Goal: Information Seeking & Learning: Check status

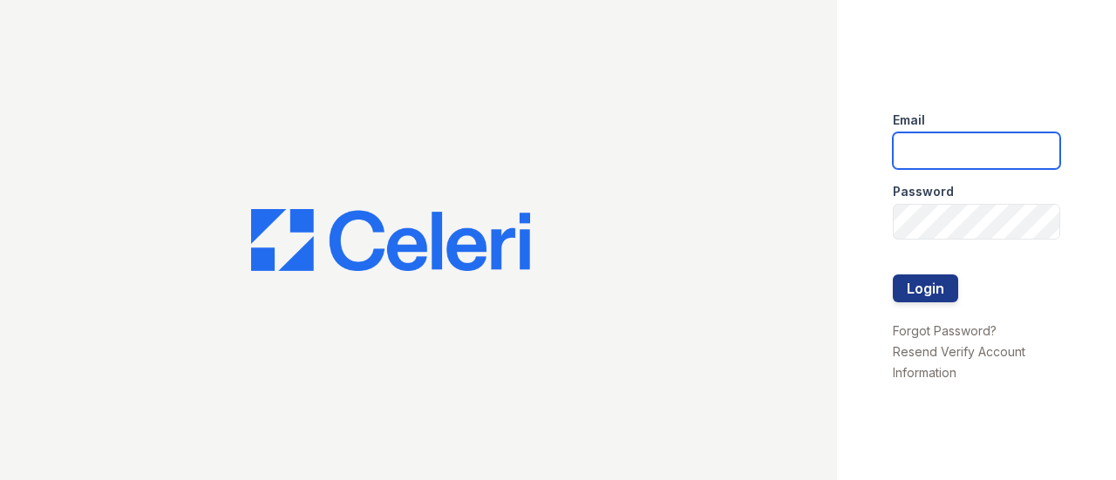
click at [976, 149] on input "email" at bounding box center [976, 150] width 167 height 37
type input "[EMAIL_ADDRESS][DOMAIN_NAME]"
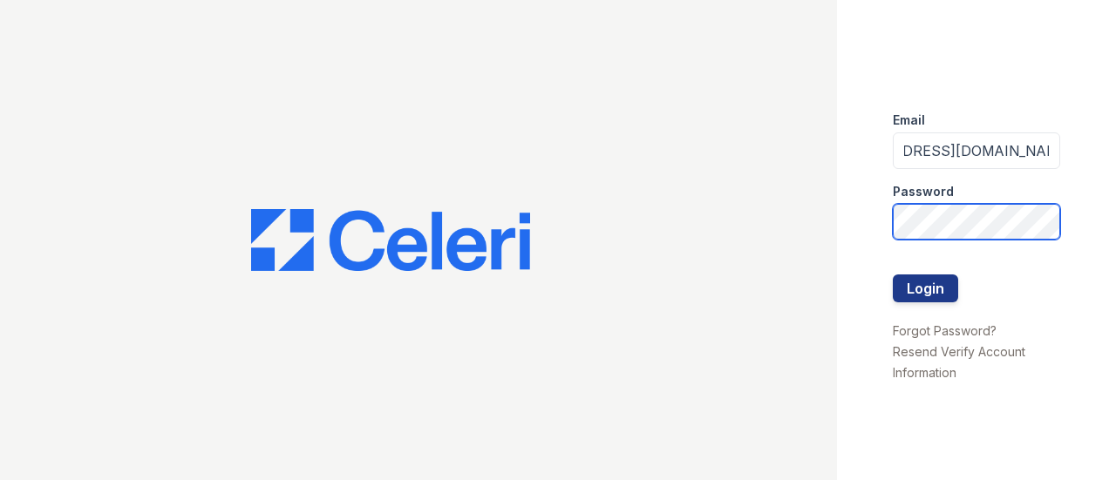
scroll to position [0, 0]
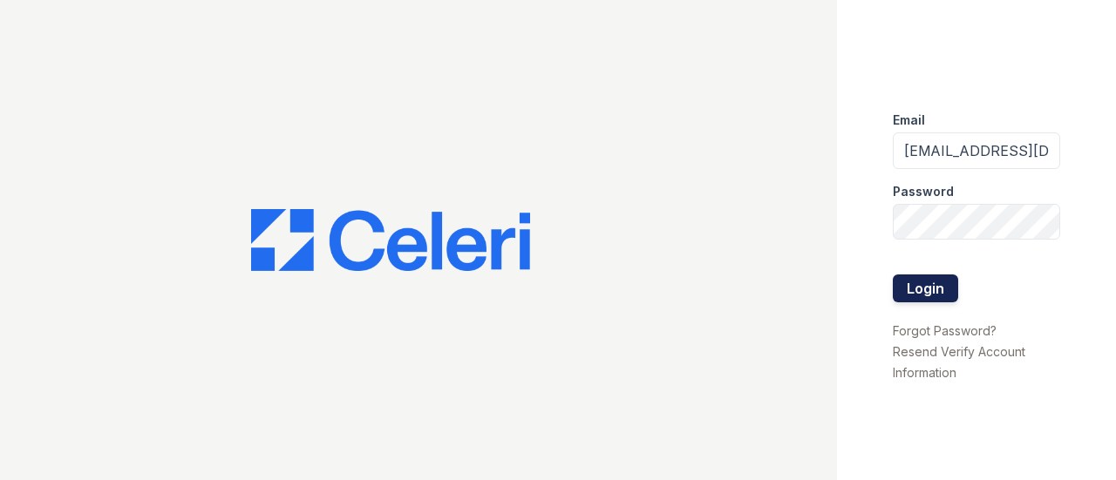
click at [933, 297] on button "Login" at bounding box center [925, 289] width 65 height 28
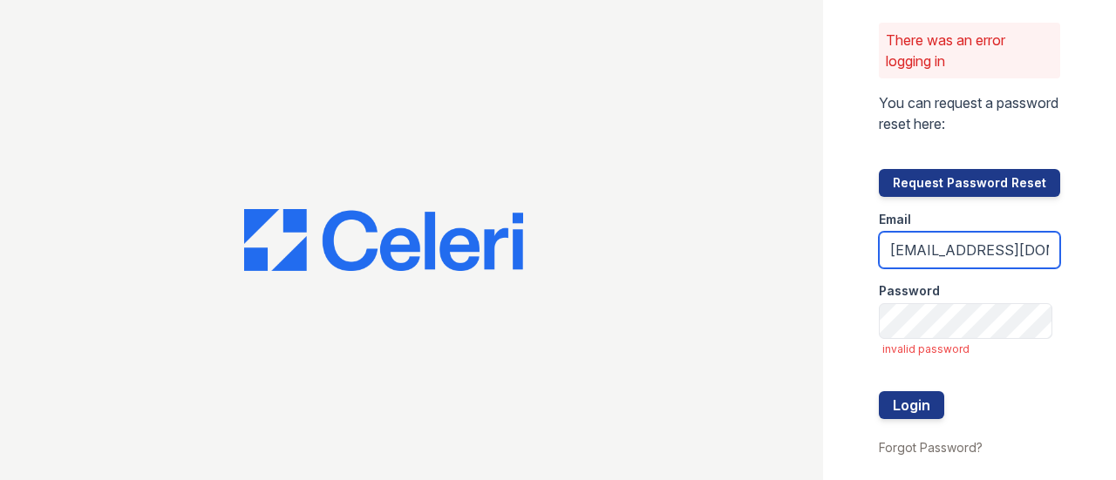
click at [951, 250] on input "[EMAIL_ADDRESS][DOMAIN_NAME]" at bounding box center [969, 250] width 181 height 37
click at [947, 259] on input "renewnottingham@trinity-pm.com" at bounding box center [969, 250] width 181 height 37
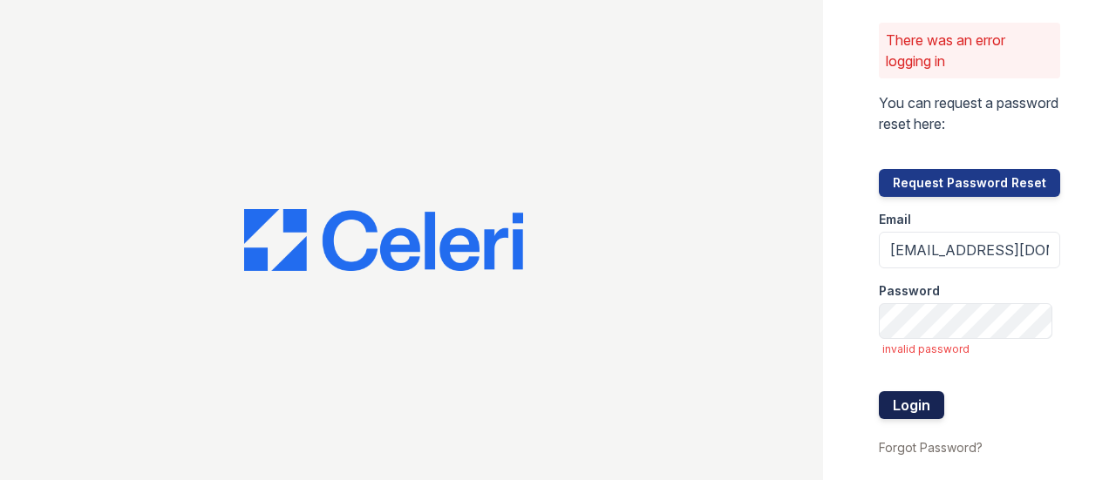
click at [905, 402] on button "Login" at bounding box center [911, 405] width 65 height 28
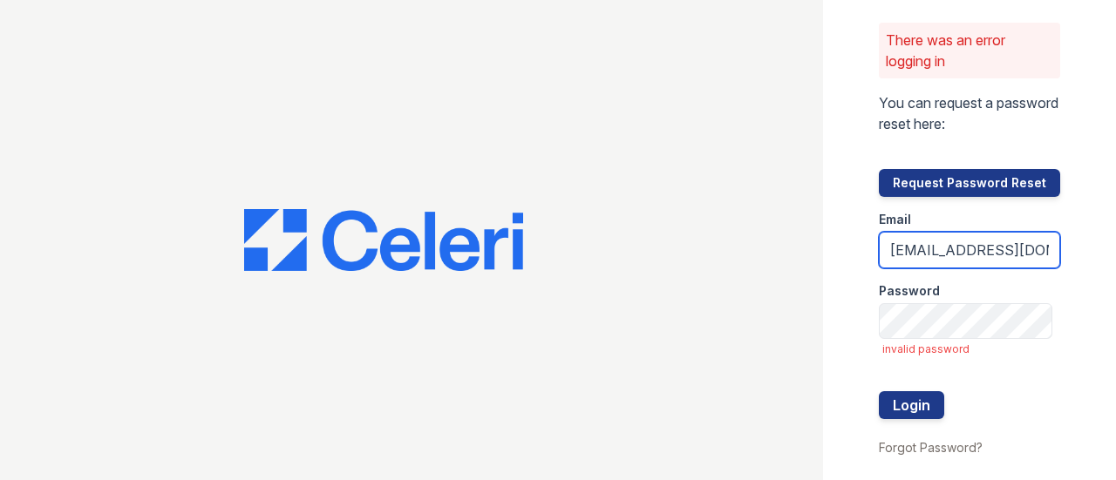
click at [969, 243] on input "[EMAIL_ADDRESS][DOMAIN_NAME]" at bounding box center [969, 250] width 181 height 37
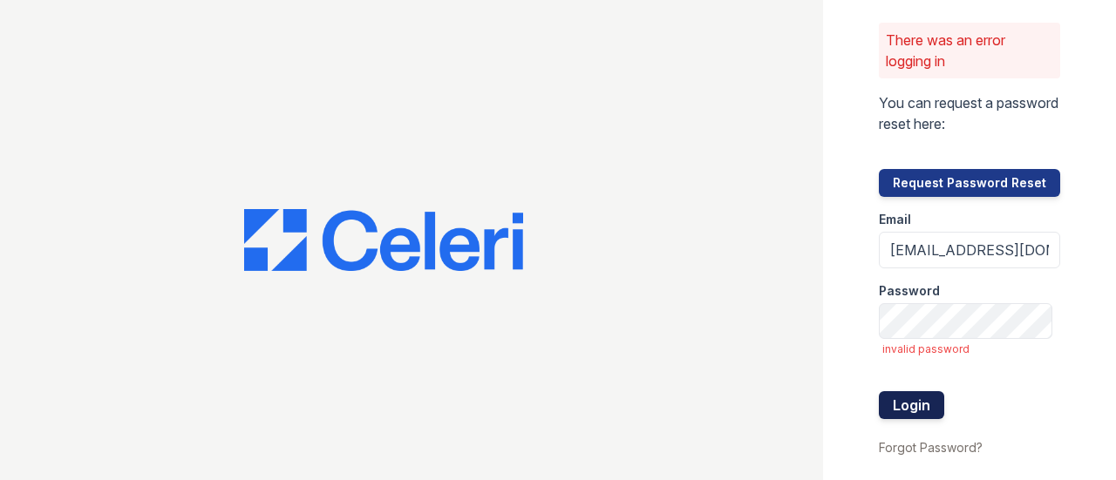
click at [920, 409] on button "Login" at bounding box center [911, 405] width 65 height 28
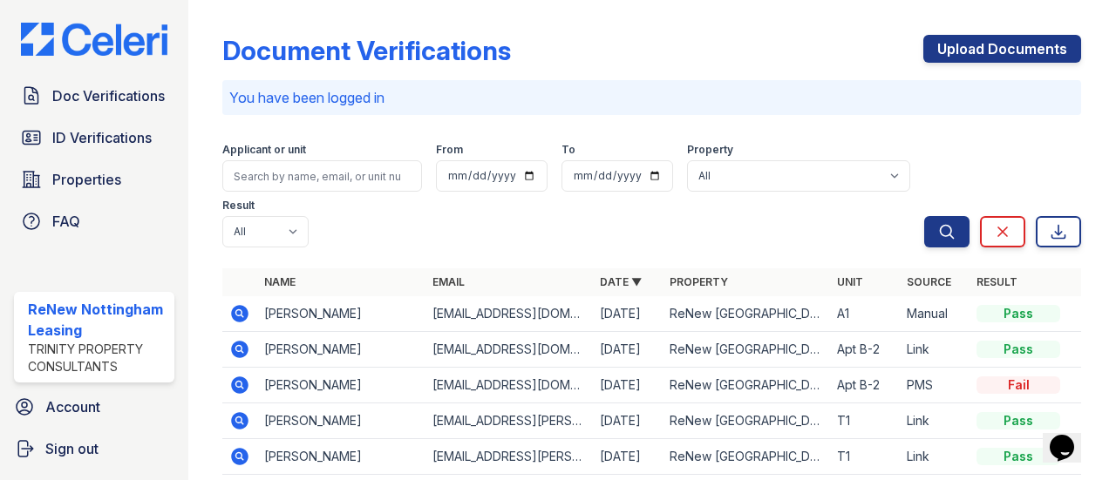
click at [411, 234] on div "Applicant or unit From To Property All ReNew Nottingham Result All Pass Caution…" at bounding box center [573, 192] width 702 height 112
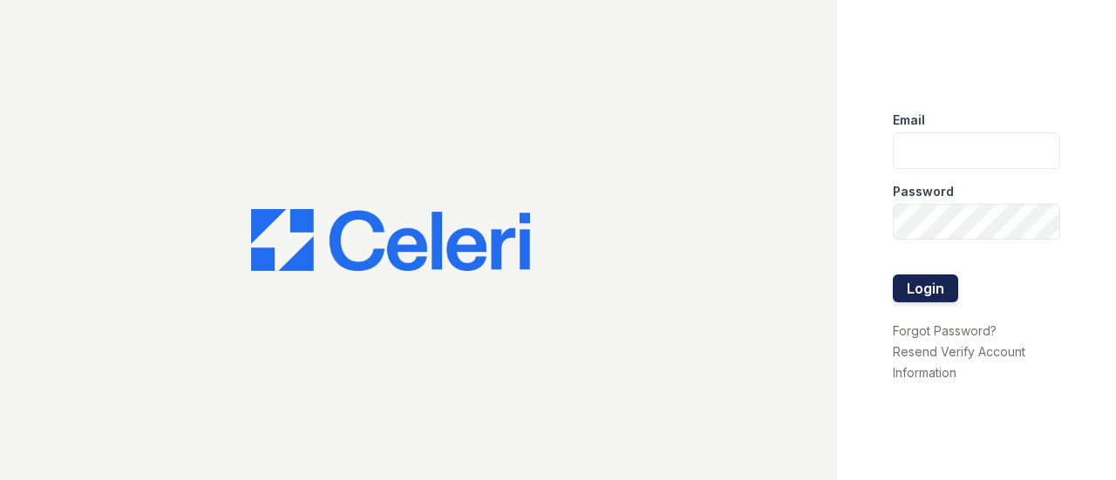
type input "[EMAIL_ADDRESS][DOMAIN_NAME]"
click at [931, 285] on button "Login" at bounding box center [925, 289] width 65 height 28
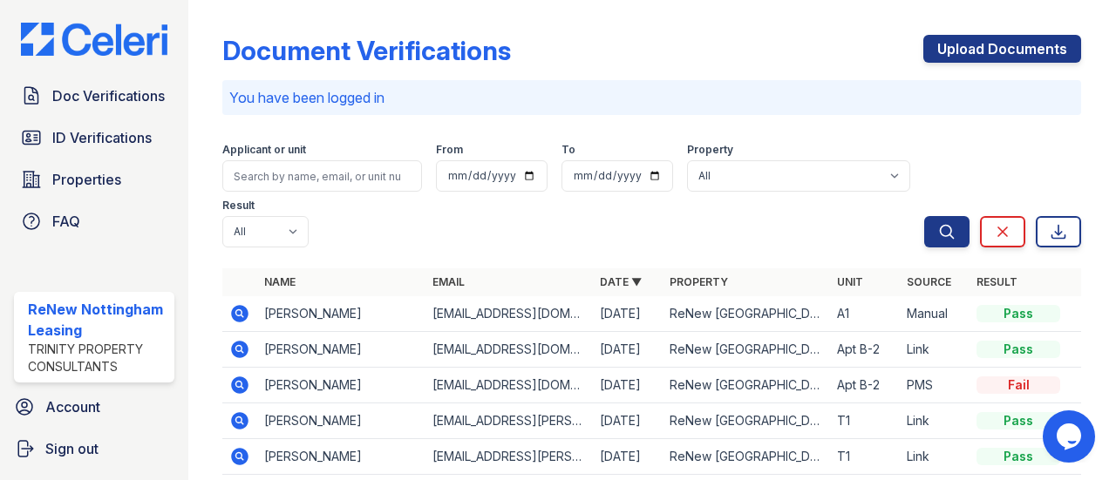
click at [1015, 184] on div "Search Clear Export" at bounding box center [1002, 192] width 157 height 112
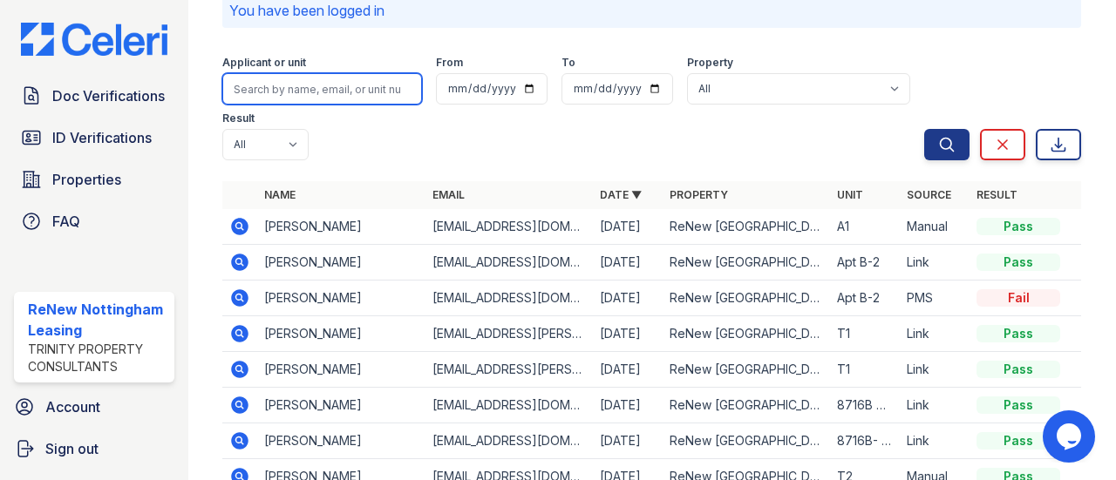
click at [342, 86] on input "search" at bounding box center [322, 88] width 200 height 31
type input "lamichhane"
click at [924, 129] on button "Search" at bounding box center [946, 144] width 45 height 31
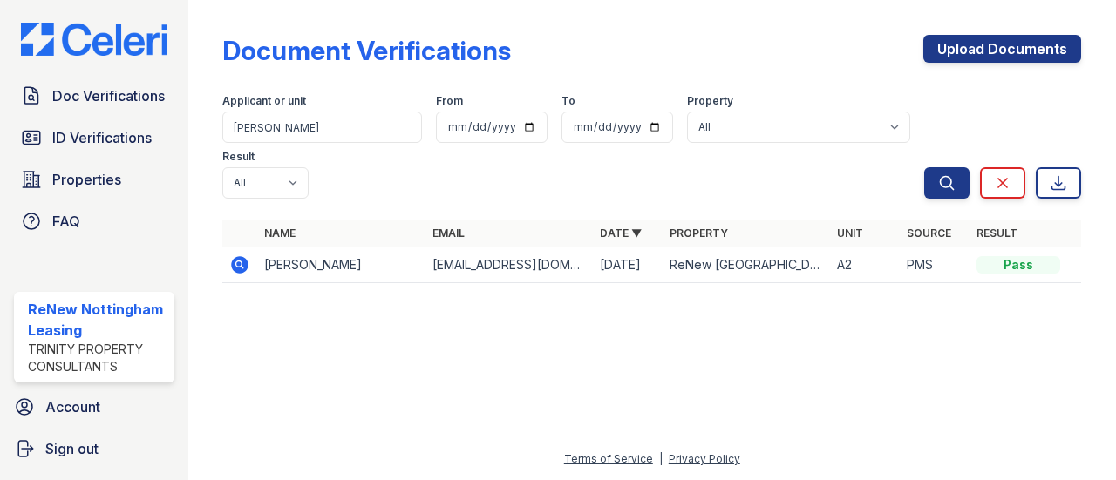
click at [830, 389] on div at bounding box center [652, 389] width 872 height 120
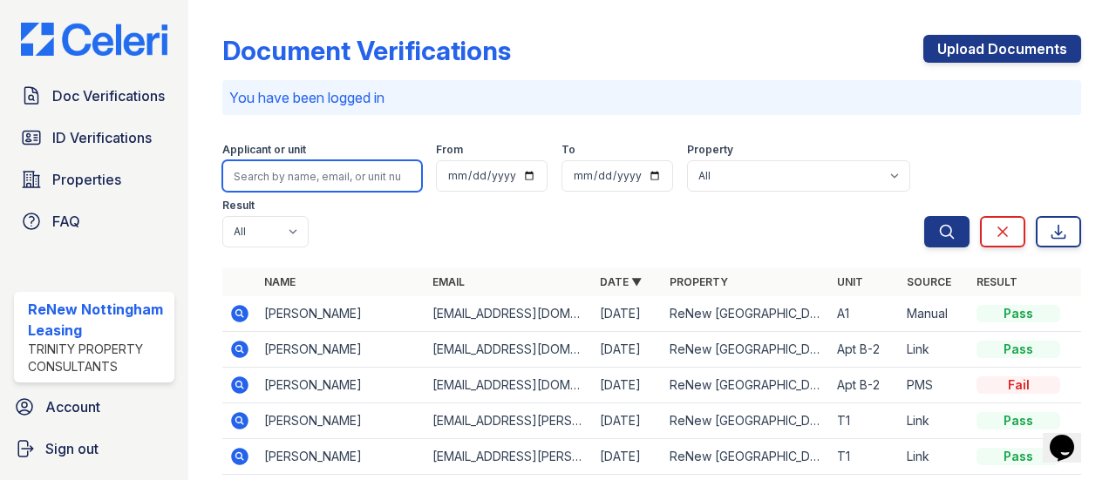
click at [328, 180] on input "search" at bounding box center [322, 175] width 200 height 31
type input "rozenwaig"
click at [924, 216] on button "Search" at bounding box center [946, 231] width 45 height 31
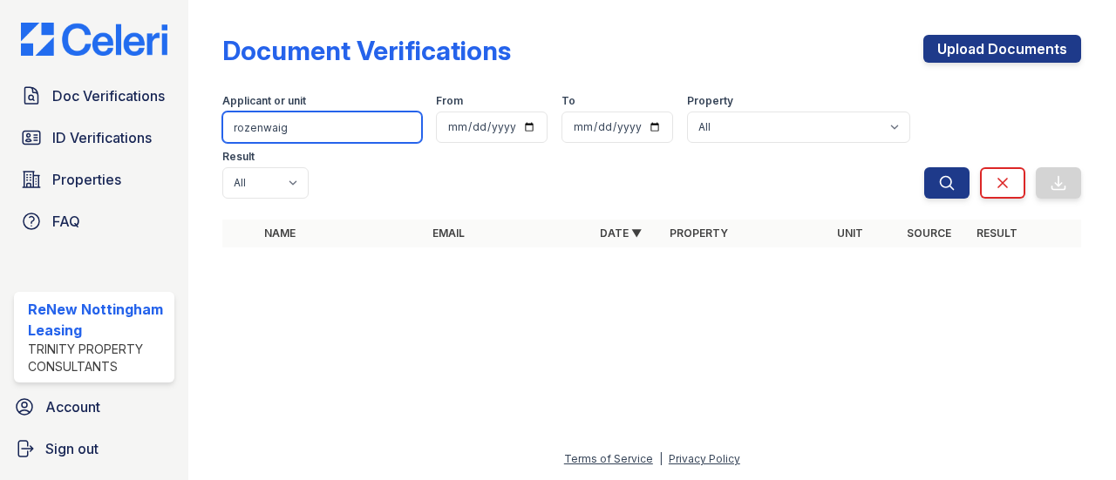
drag, startPoint x: 300, startPoint y: 131, endPoint x: 195, endPoint y: 146, distance: 105.8
click at [195, 146] on div "Document Verifications Upload Documents Filter Applicant or unit rozenwaig From…" at bounding box center [651, 240] width 927 height 480
type input "Rozenwaig"
click at [924, 167] on button "Search" at bounding box center [946, 182] width 45 height 31
click at [262, 126] on input "Rozenwaig" at bounding box center [322, 127] width 200 height 31
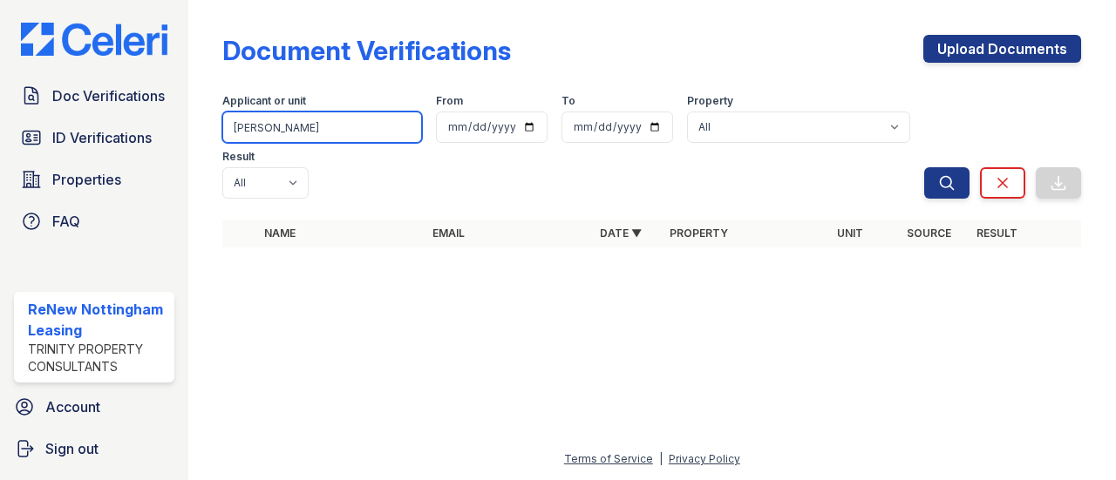
type input "Rozencwaig"
click at [924, 167] on button "Search" at bounding box center [946, 182] width 45 height 31
drag, startPoint x: 260, startPoint y: 133, endPoint x: 98, endPoint y: 136, distance: 162.1
click at [99, 138] on div "Doc Verifications ID Verifications Properties FAQ ReNew Nottingham Leasing Trin…" at bounding box center [558, 240] width 1116 height 480
type input "Rozencwaig"
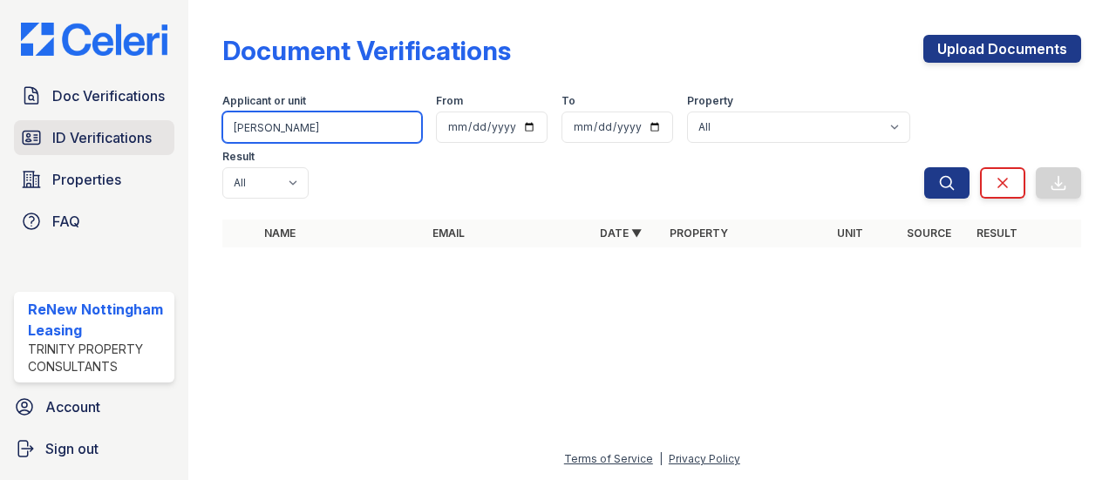
click at [924, 167] on button "Search" at bounding box center [946, 182] width 45 height 31
click at [324, 119] on input "Rozencwaig" at bounding box center [322, 127] width 200 height 31
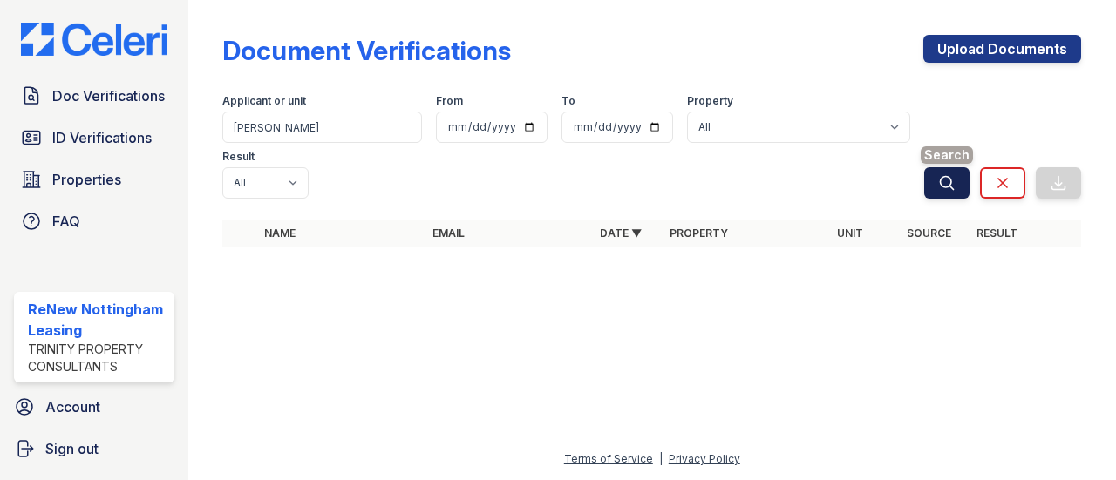
click at [933, 186] on button "Search" at bounding box center [946, 182] width 45 height 31
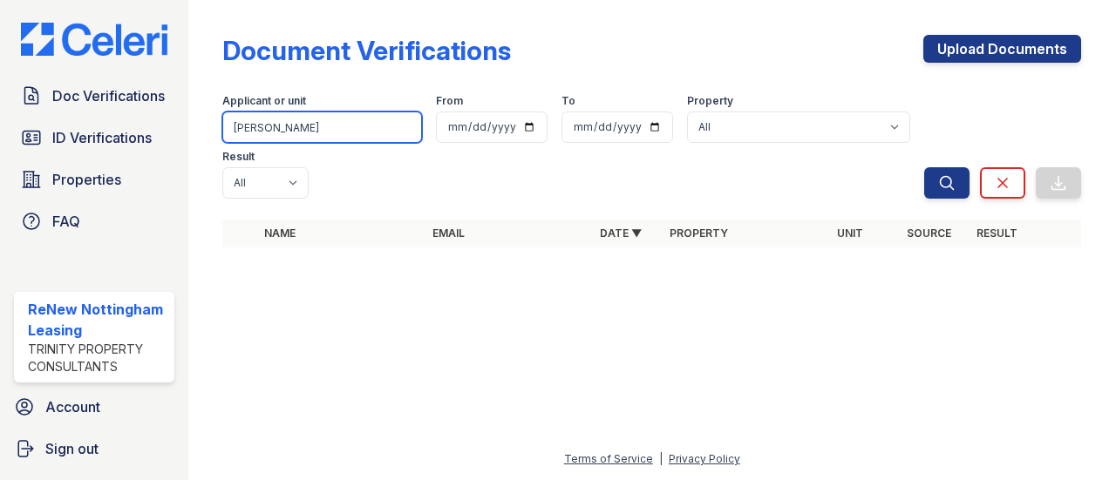
drag, startPoint x: 324, startPoint y: 129, endPoint x: 76, endPoint y: 157, distance: 250.0
click at [87, 163] on div "Doc Verifications ID Verifications Properties FAQ ReNew Nottingham Leasing Trin…" at bounding box center [558, 240] width 1116 height 480
type input "Gabriel"
click at [924, 167] on button "Search" at bounding box center [946, 182] width 45 height 31
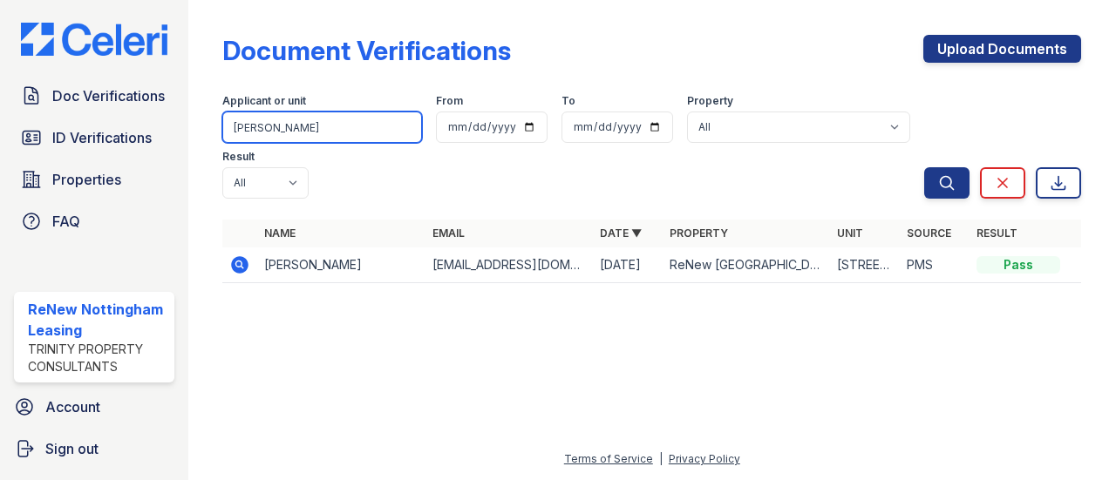
click at [298, 127] on input "Gabriel" at bounding box center [322, 127] width 200 height 31
drag, startPoint x: 298, startPoint y: 127, endPoint x: 218, endPoint y: 146, distance: 82.3
click at [218, 146] on div "Document Verifications Upload Documents Filter Applicant or unit Gabriel From T…" at bounding box center [652, 164] width 872 height 329
click at [309, 133] on input "search" at bounding box center [322, 127] width 200 height 31
type input "13J"
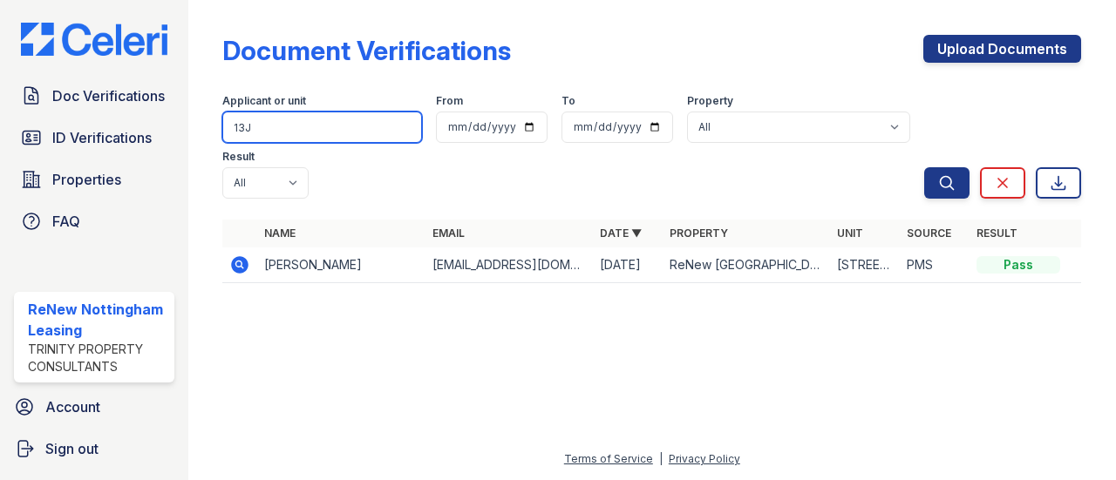
click at [924, 167] on button "Search" at bounding box center [946, 182] width 45 height 31
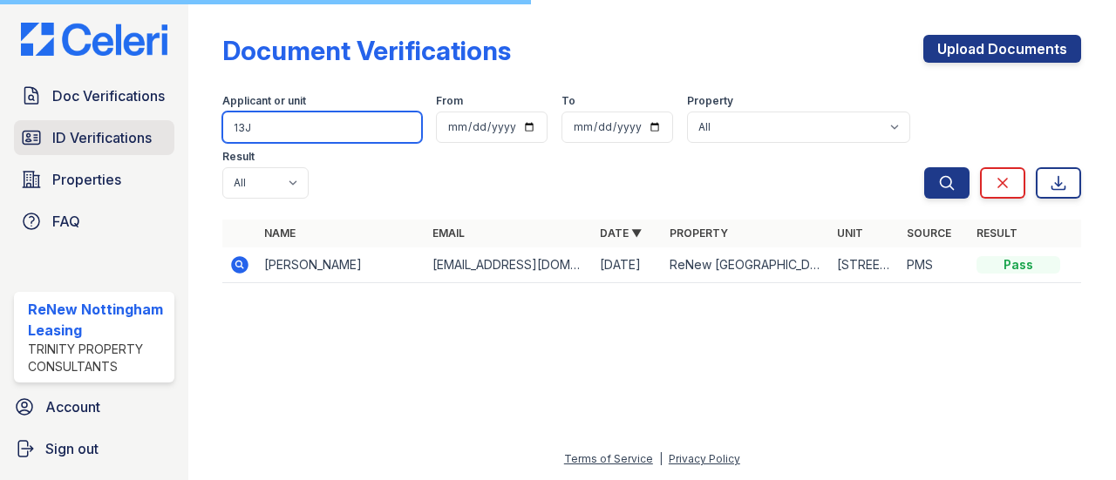
drag, startPoint x: 292, startPoint y: 124, endPoint x: 148, endPoint y: 148, distance: 145.9
click at [148, 148] on div "Doc Verifications ID Verifications Properties FAQ ReNew Nottingham Leasing Trin…" at bounding box center [558, 240] width 1116 height 480
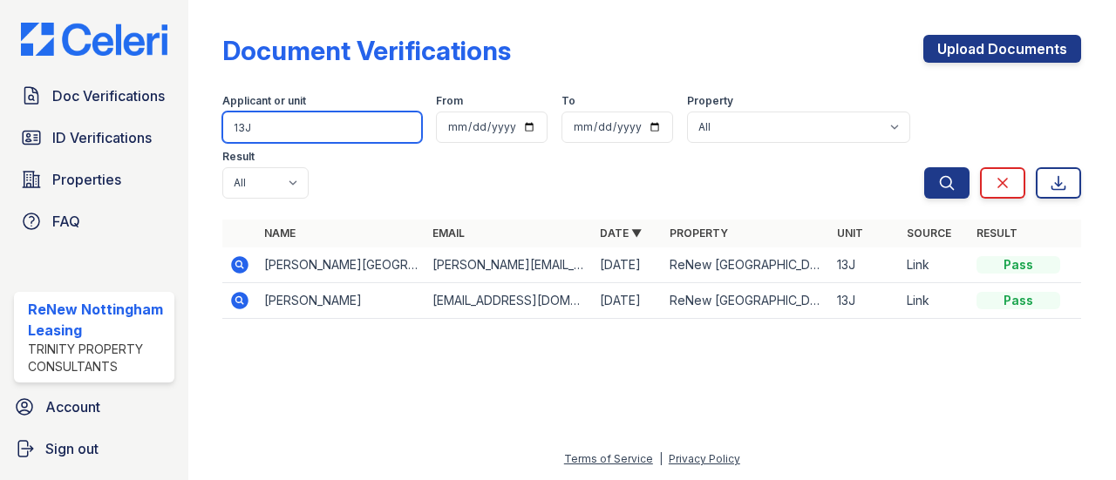
drag, startPoint x: 272, startPoint y: 132, endPoint x: 248, endPoint y: 132, distance: 24.4
click at [248, 132] on input "13J" at bounding box center [322, 127] width 200 height 31
type input "1"
click at [316, 137] on input "search" at bounding box center [322, 127] width 200 height 31
click at [390, 131] on input "search" at bounding box center [322, 127] width 200 height 31
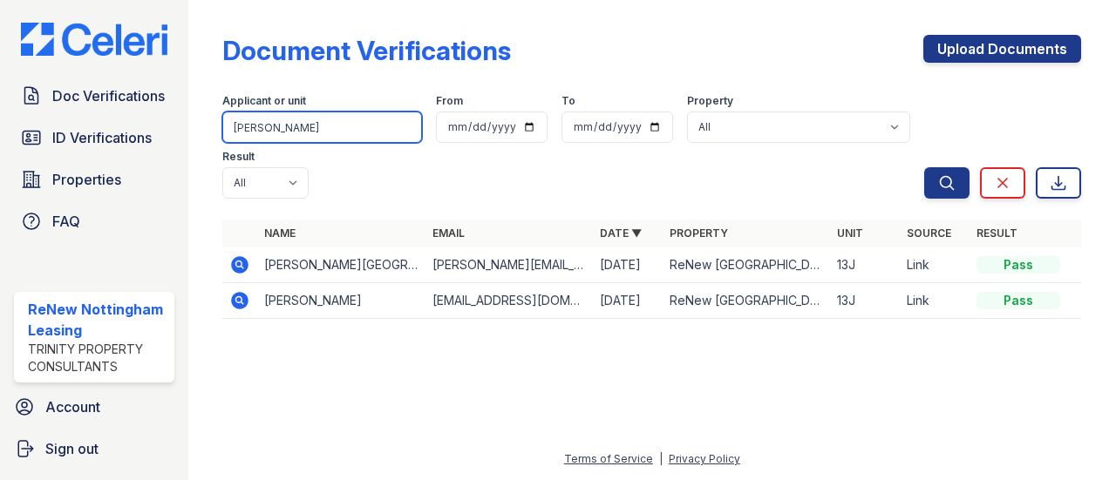
type input "Miller"
click at [924, 167] on button "Search" at bounding box center [946, 182] width 45 height 31
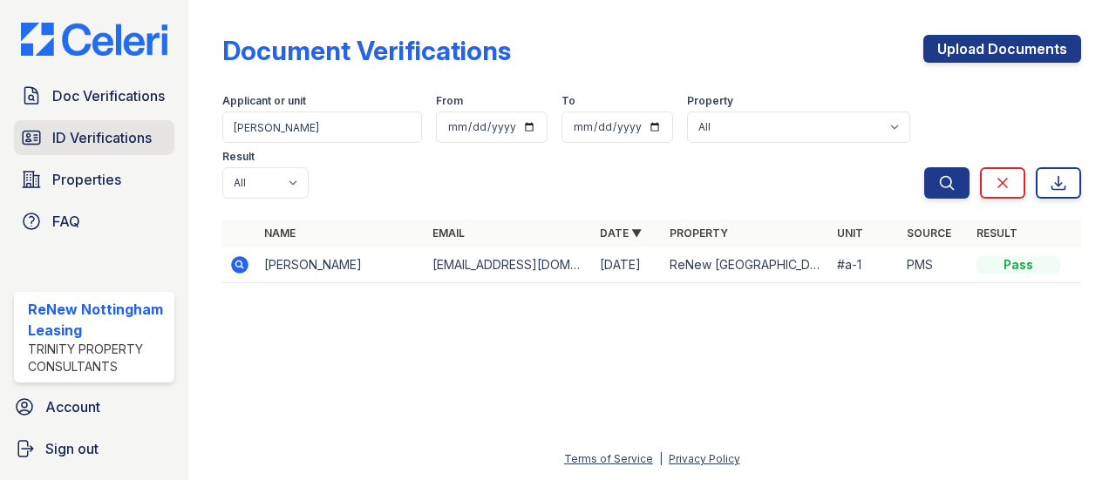
click at [126, 135] on span "ID Verifications" at bounding box center [101, 137] width 99 height 21
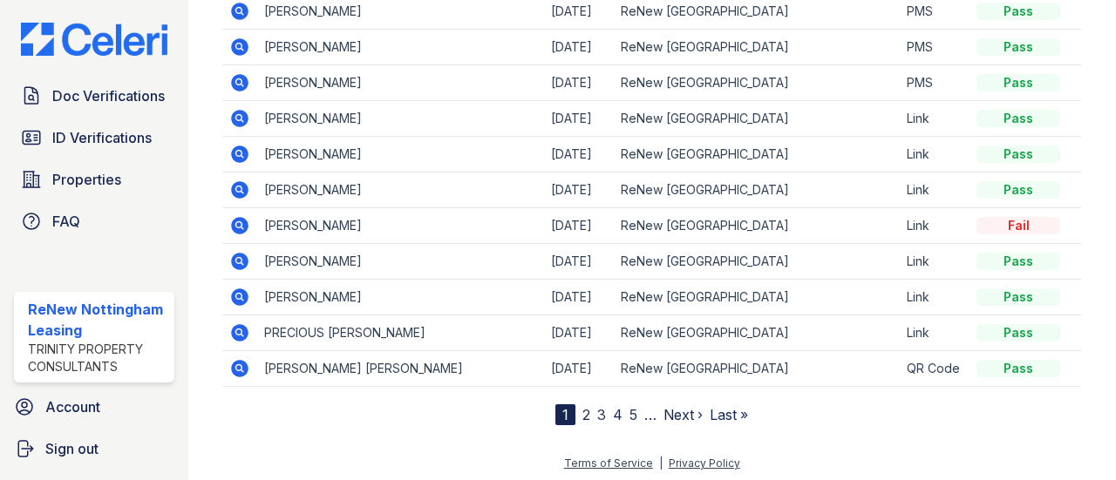
scroll to position [21, 0]
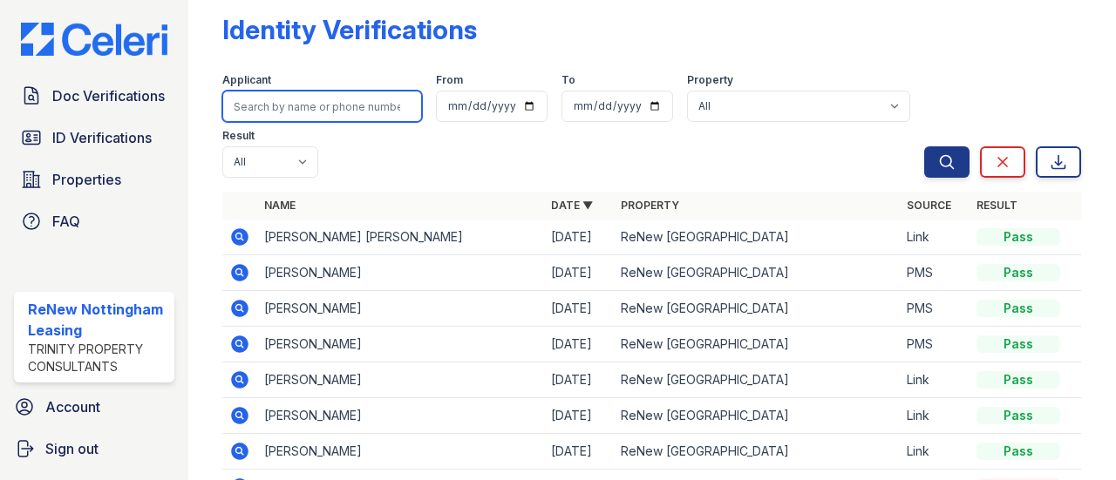
click at [329, 105] on input "search" at bounding box center [322, 106] width 200 height 31
type input "Rozen"
click at [924, 146] on button "Search" at bounding box center [946, 161] width 45 height 31
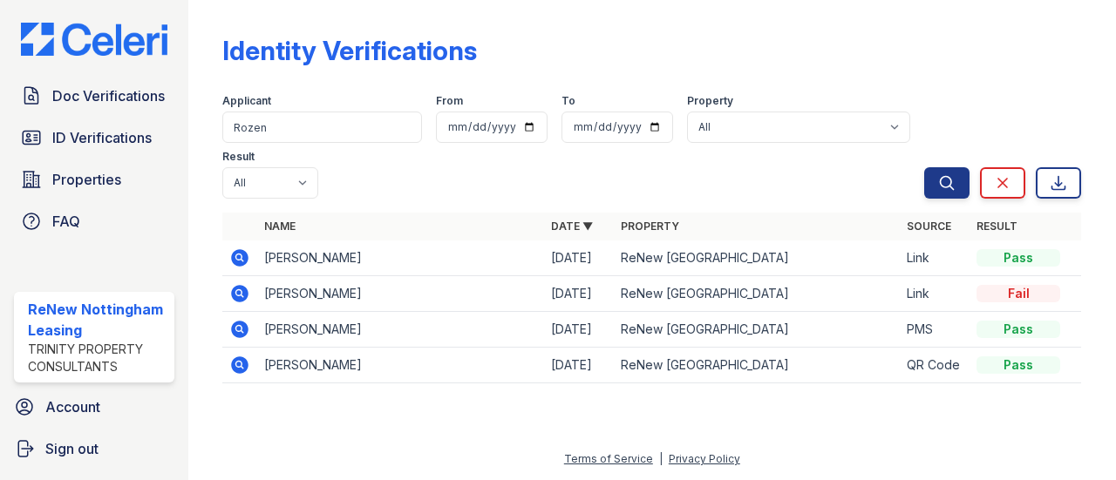
click at [242, 290] on icon at bounding box center [239, 293] width 21 height 21
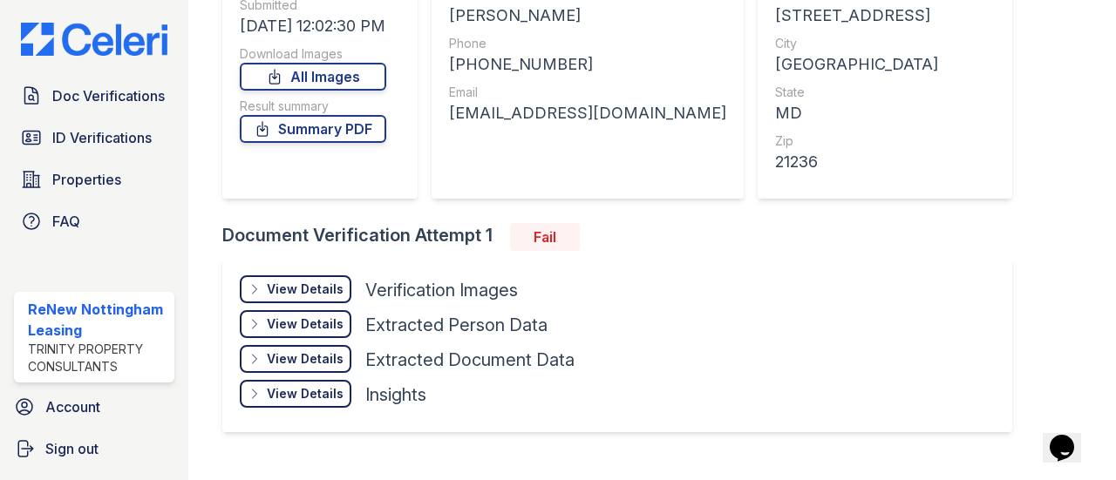
scroll to position [275, 0]
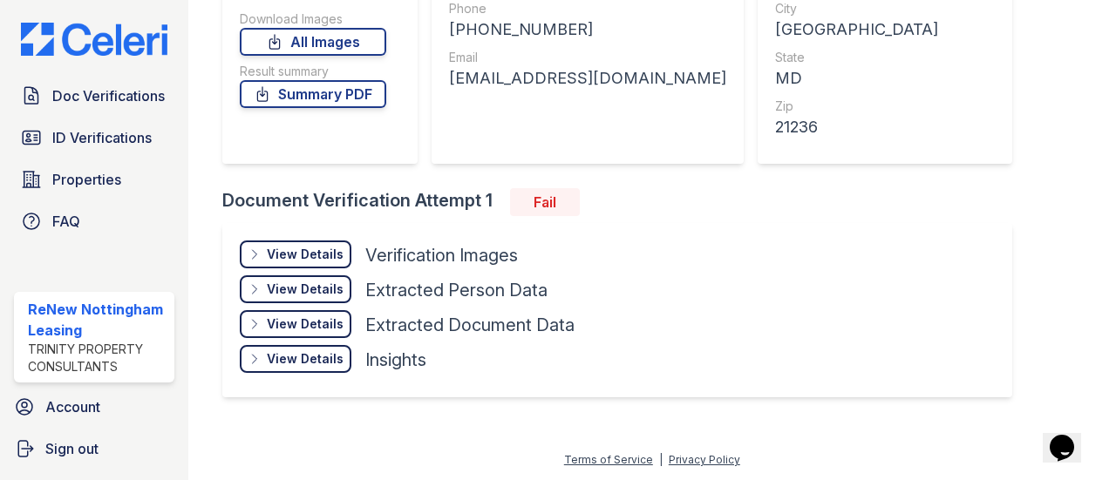
click at [285, 247] on div "View Details" at bounding box center [305, 254] width 77 height 17
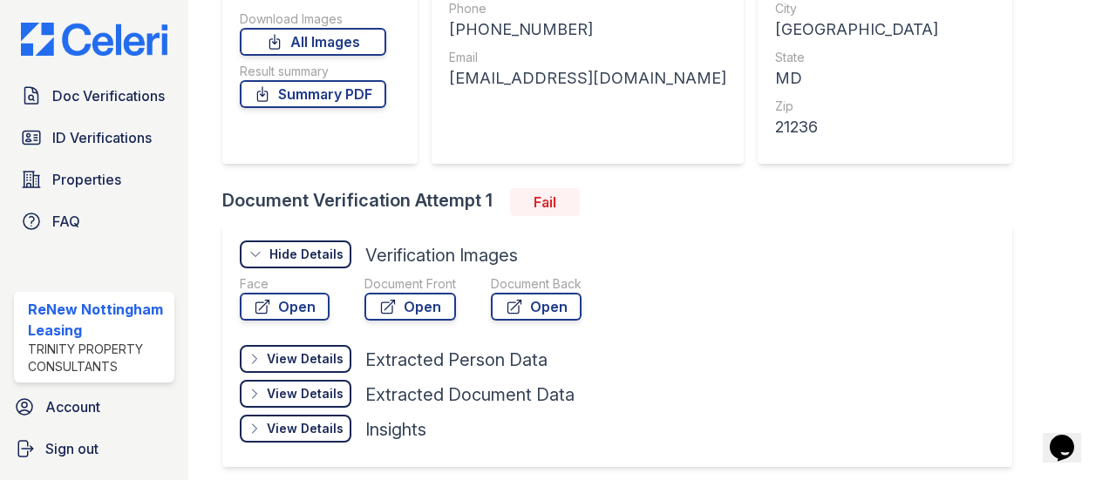
click at [300, 362] on div "View Details" at bounding box center [305, 358] width 77 height 17
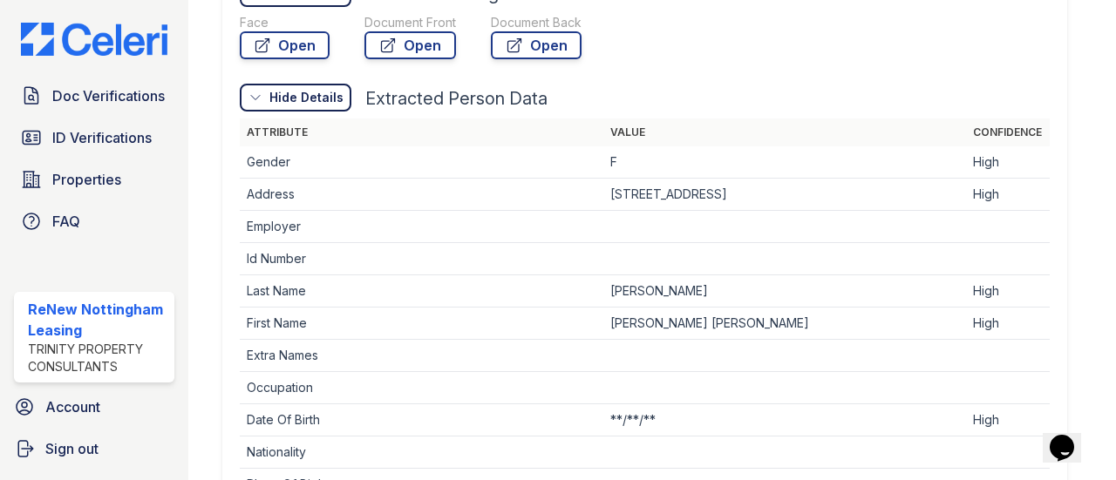
scroll to position [774, 0]
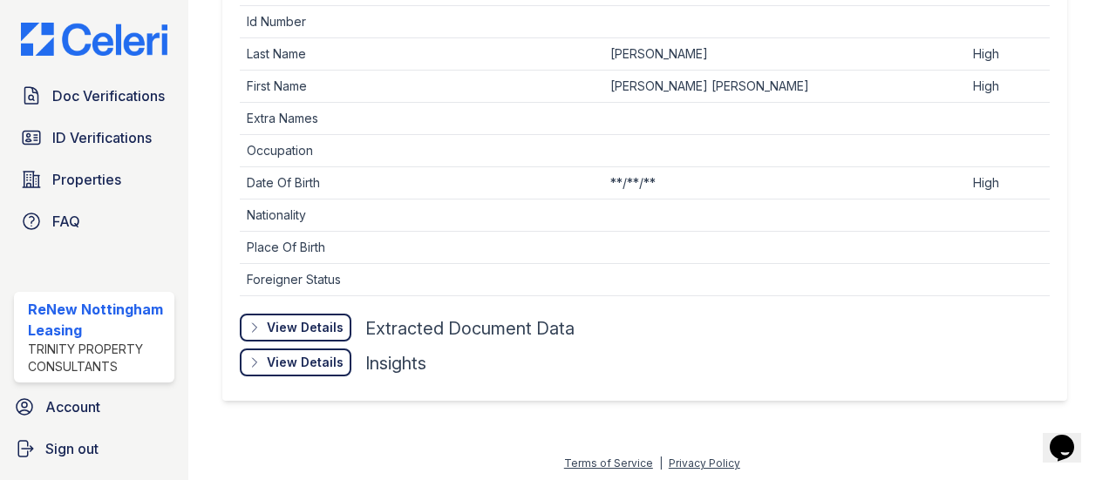
click at [298, 325] on div "View Details" at bounding box center [305, 327] width 77 height 17
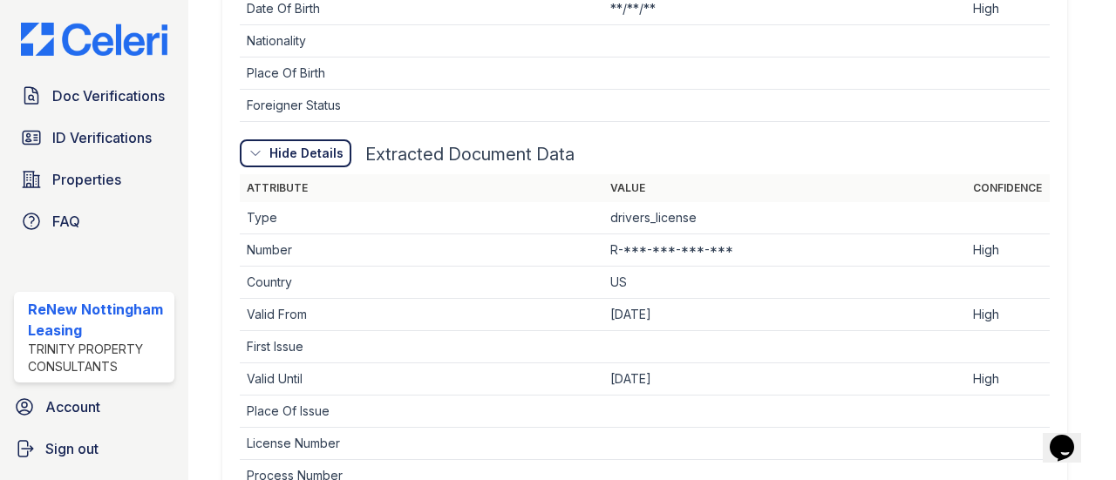
scroll to position [1139, 0]
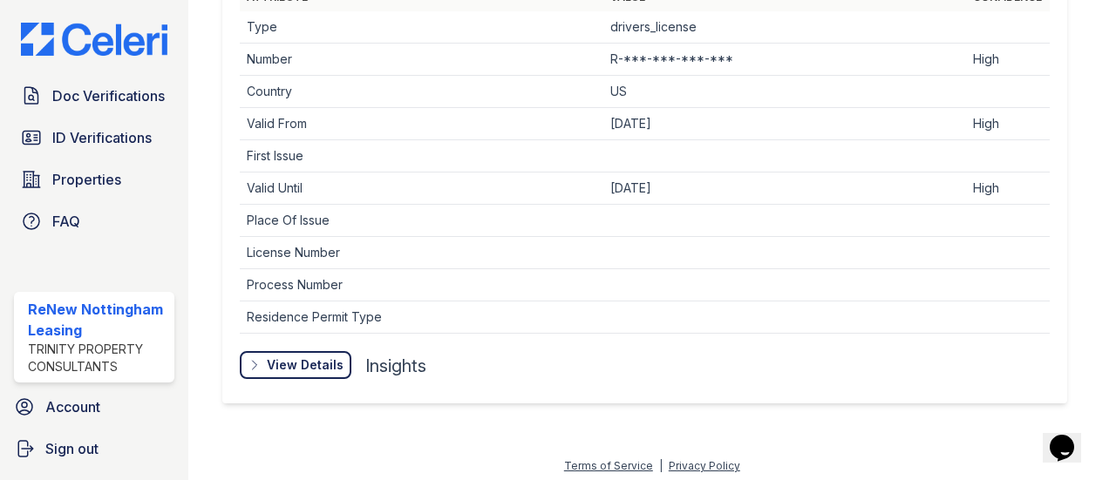
click at [293, 356] on div "View Details" at bounding box center [305, 364] width 77 height 17
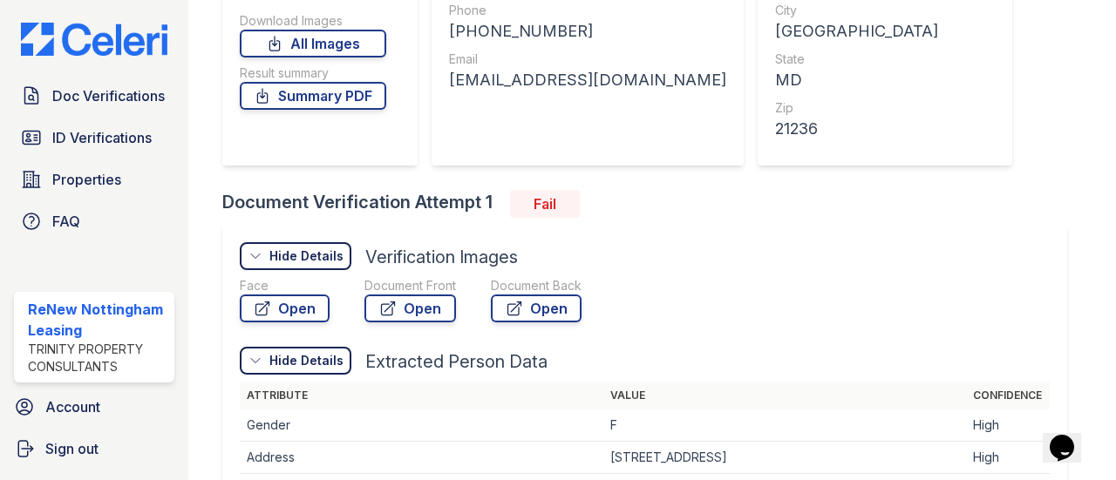
scroll to position [246, 0]
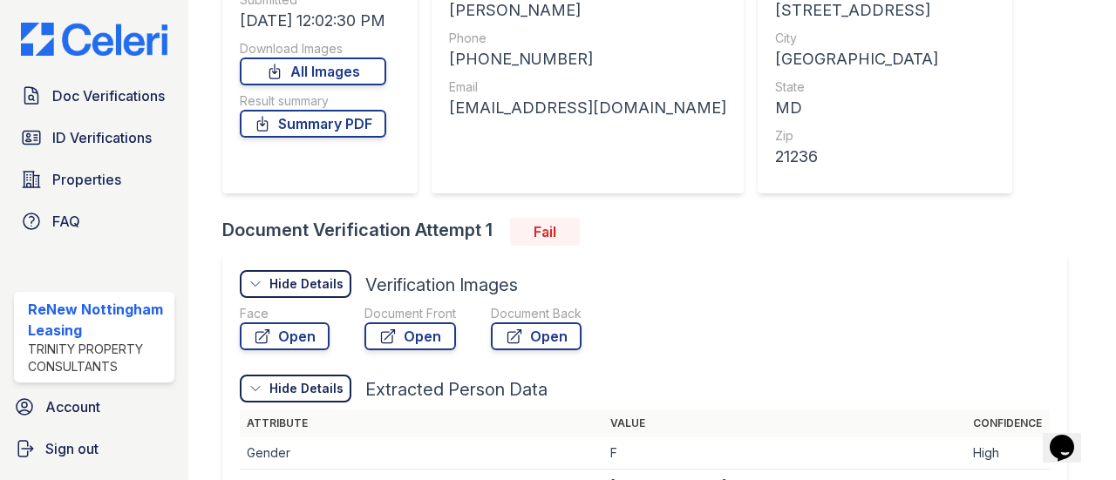
click at [537, 226] on div "Fail" at bounding box center [545, 232] width 70 height 28
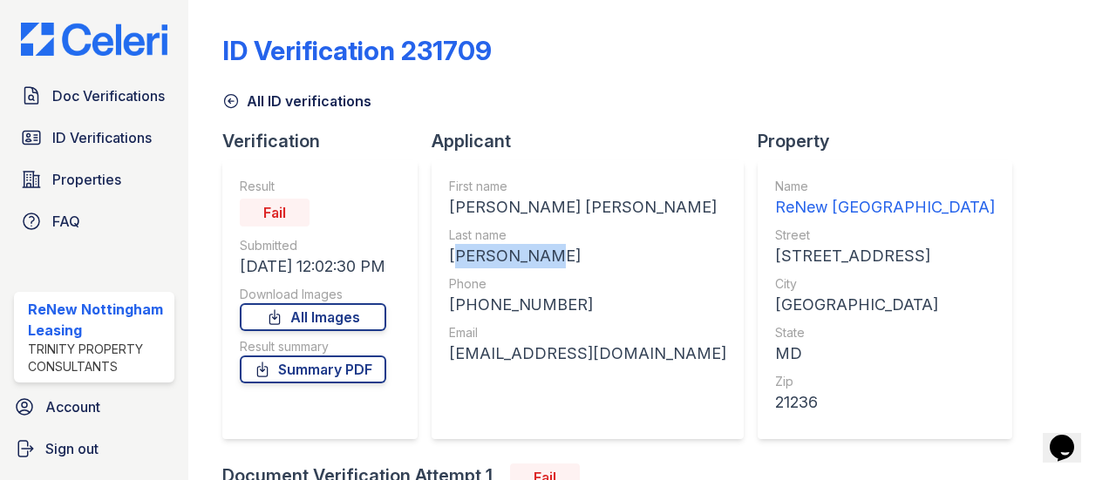
drag, startPoint x: 556, startPoint y: 257, endPoint x: 452, endPoint y: 261, distance: 104.7
click at [452, 261] on div "[PERSON_NAME]" at bounding box center [587, 256] width 277 height 24
copy div "[PERSON_NAME]"
